Goal: Register for event/course

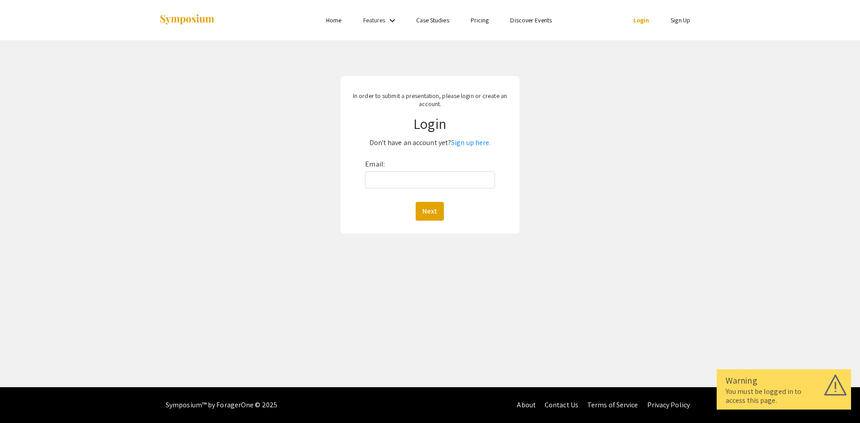
click at [337, 26] on div at bounding box center [248, 20] width 179 height 40
click at [336, 22] on link "Home" at bounding box center [333, 20] width 15 height 8
